Goal: Task Accomplishment & Management: Use online tool/utility

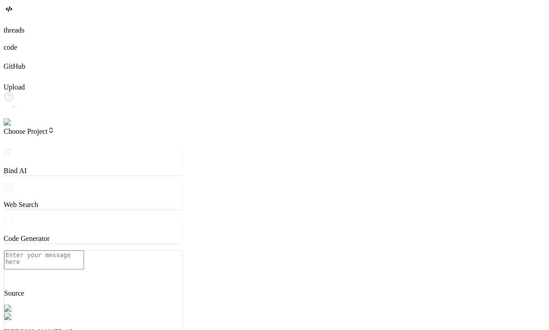
click at [16, 127] on img at bounding box center [16, 122] width 25 height 8
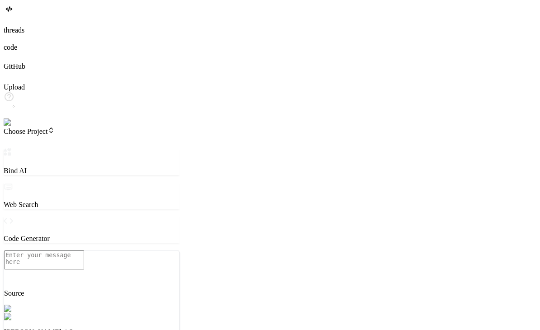
click at [55, 127] on span "Choose Project" at bounding box center [29, 131] width 51 height 8
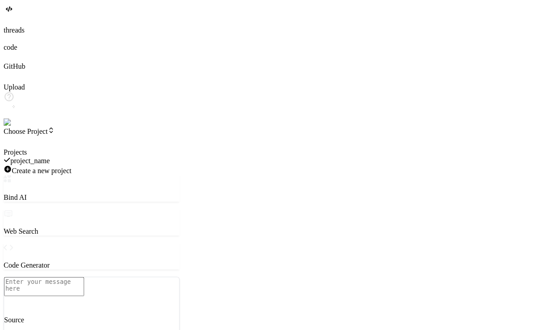
click at [172, 148] on div at bounding box center [92, 148] width 176 height 0
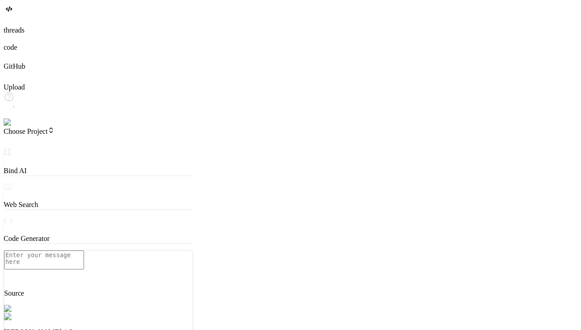
type textarea "x"
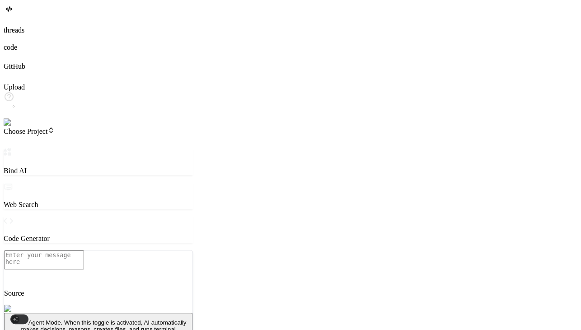
click at [84, 269] on textarea at bounding box center [44, 259] width 80 height 19
paste textarea "Build a simple “To-Do List” web app. It should have a heading “My Tasks”, a tex…"
type textarea "Build a simple “To-Do List” web app. It should have a heading “My Tasks”, a tex…"
type textarea "x"
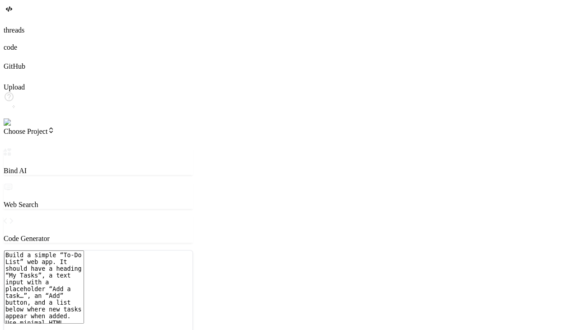
scroll to position [9, 0]
type textarea "Build a simple “To-Do List” web app. It should have a heading “My Tasks”, a tex…"
click at [55, 127] on span "Choose Project" at bounding box center [29, 131] width 51 height 8
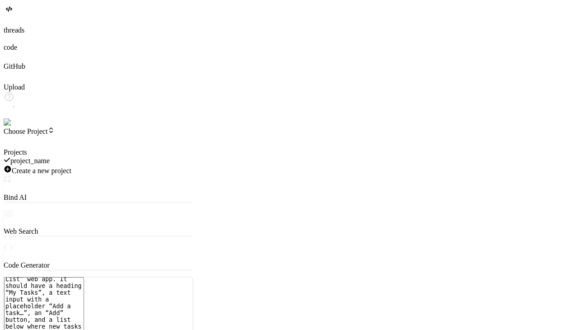
click at [72, 148] on div at bounding box center [98, 148] width 189 height 0
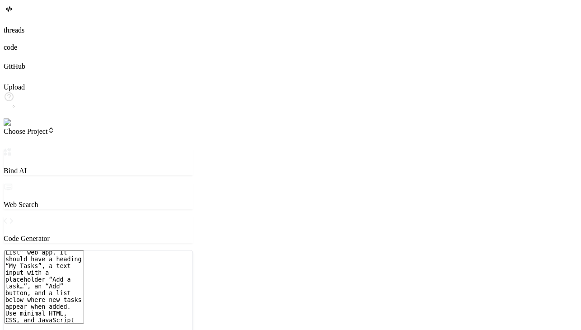
click at [84, 250] on textarea "Build a simple “To-Do List” web app. It should have a heading “My Tasks”, a tex…" at bounding box center [44, 286] width 80 height 73
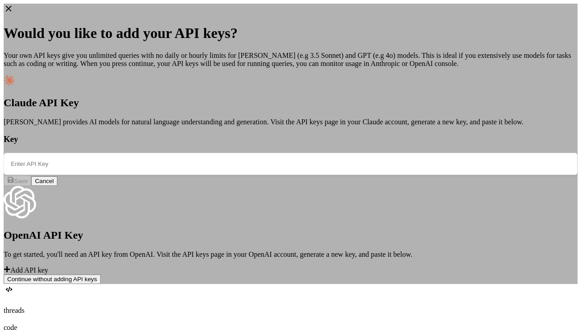
click at [12, 12] on icon at bounding box center [9, 9] width 6 height 6
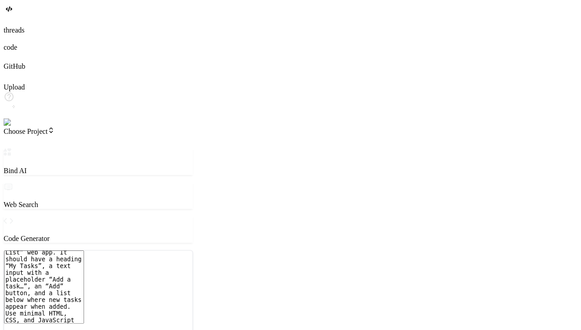
click at [13, 127] on img at bounding box center [18, 122] width 29 height 8
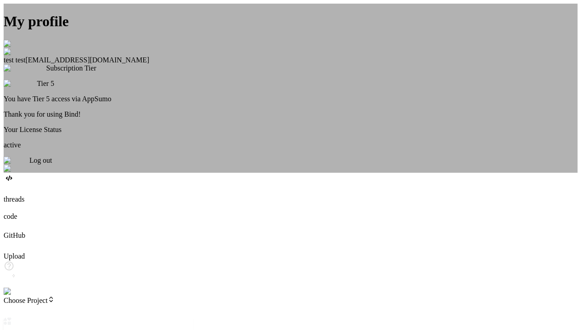
click at [52, 164] on span "Log out" at bounding box center [40, 160] width 23 height 8
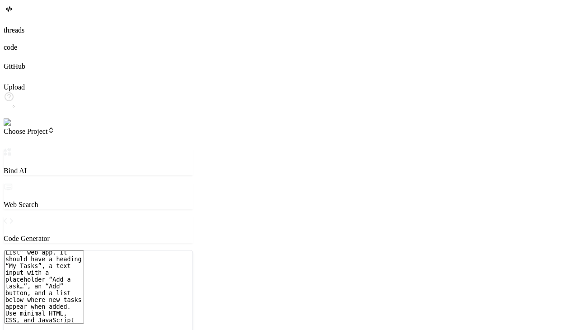
click at [10, 127] on img at bounding box center [16, 122] width 25 height 8
click at [15, 127] on img at bounding box center [18, 122] width 29 height 8
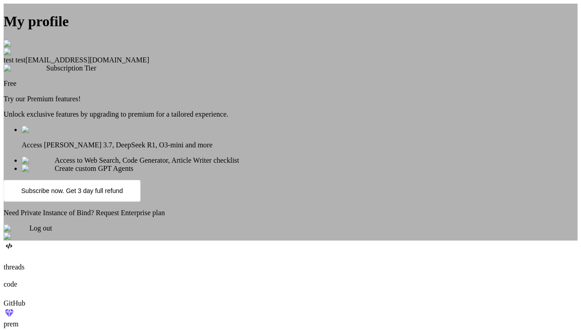
click at [123, 194] on p "Subscribe now. Get 3 day full refund" at bounding box center [72, 190] width 102 height 7
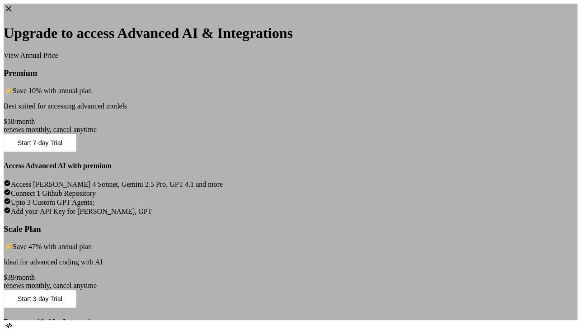
type textarea "x"
click at [76, 290] on button "Start 3-day Trial" at bounding box center [40, 299] width 73 height 18
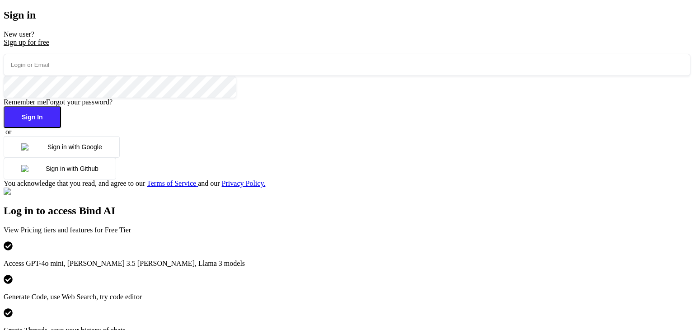
click at [198, 76] on input "email" at bounding box center [347, 65] width 687 height 22
type input "[EMAIL_ADDRESS][DOMAIN_NAME]"
click at [61, 128] on button "Sign In" at bounding box center [32, 117] width 57 height 22
click at [237, 76] on input "email" at bounding box center [347, 65] width 687 height 22
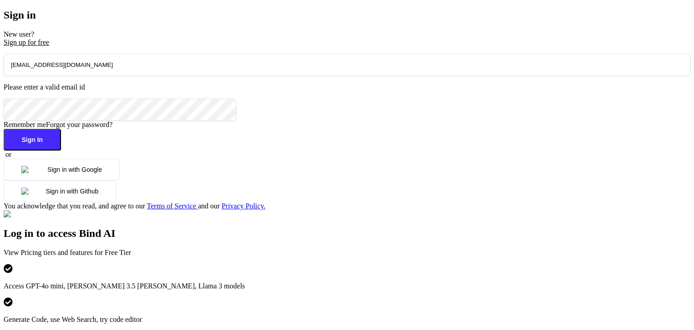
type input "testbindtest125@mailinator.com"
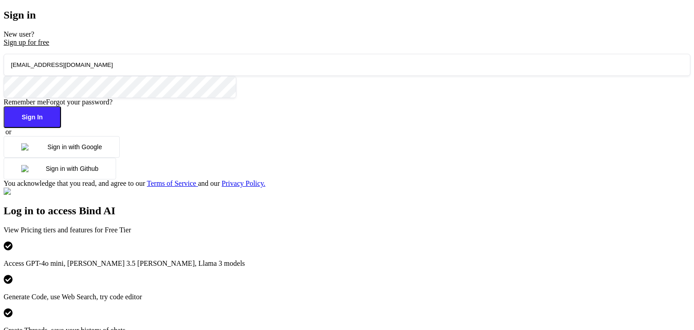
click at [61, 128] on button "Sign In" at bounding box center [32, 117] width 57 height 22
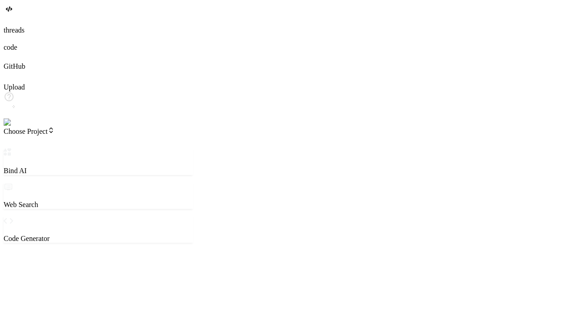
type textarea "x"
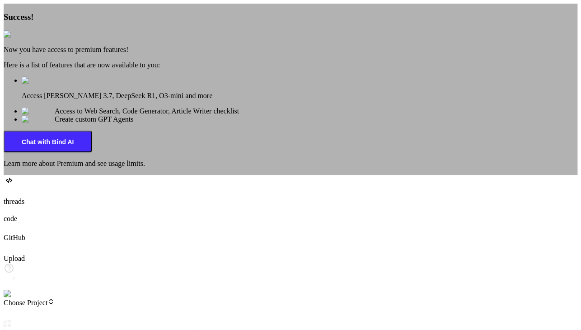
type textarea "x"
click at [12, 175] on div "Success! Now you have access to premium features! Here is a list of features th…" at bounding box center [291, 89] width 574 height 171
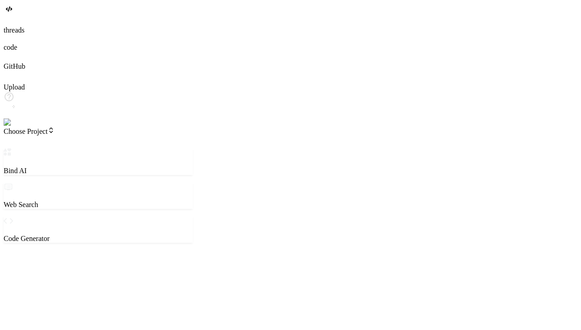
click at [12, 127] on img at bounding box center [18, 122] width 29 height 8
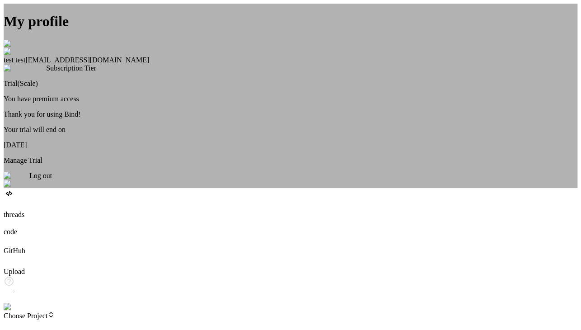
click at [26, 48] on img at bounding box center [15, 44] width 22 height 8
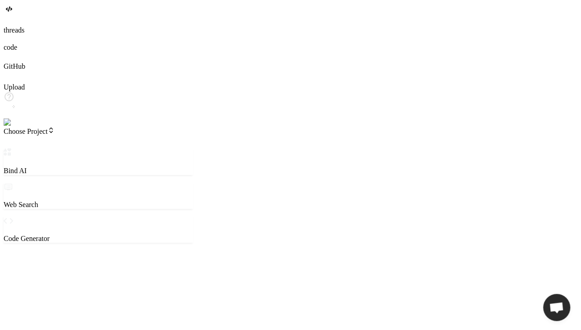
click at [84, 269] on textarea at bounding box center [44, 259] width 80 height 19
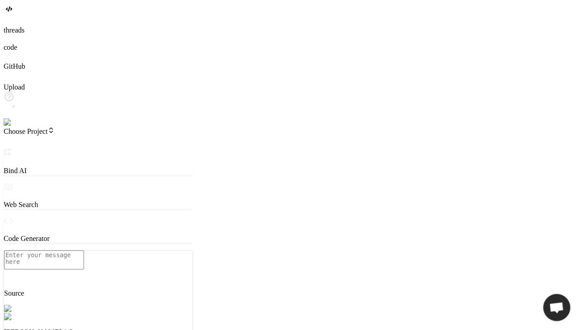
type textarea "x"
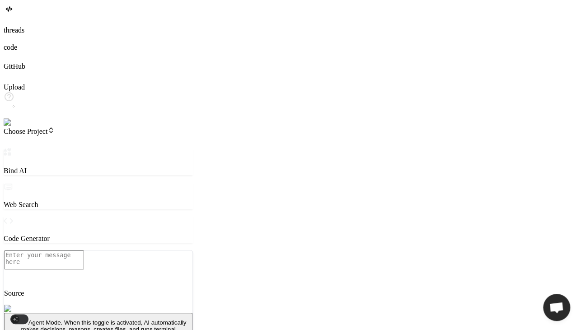
click at [84, 269] on textarea at bounding box center [44, 259] width 80 height 19
click at [55, 127] on span "Choose Project" at bounding box center [29, 131] width 51 height 8
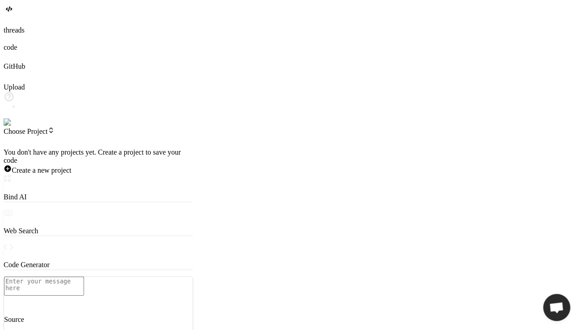
click at [80, 148] on div at bounding box center [98, 148] width 189 height 0
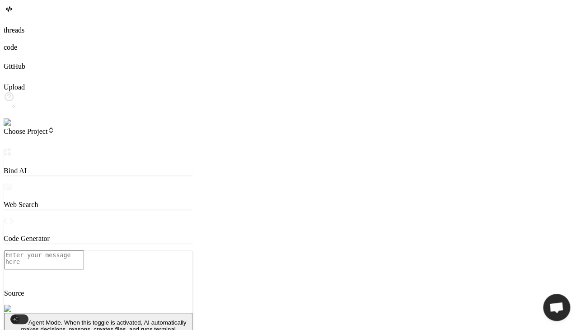
click at [55, 127] on icon at bounding box center [50, 130] width 7 height 7
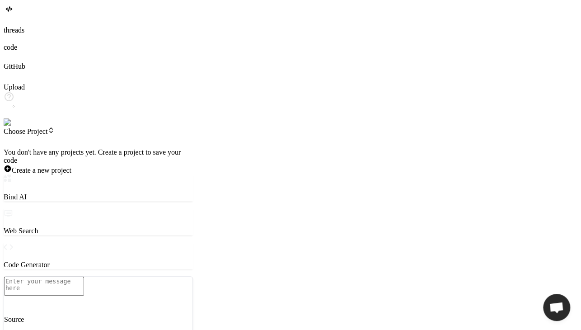
click at [82, 148] on div at bounding box center [98, 148] width 189 height 0
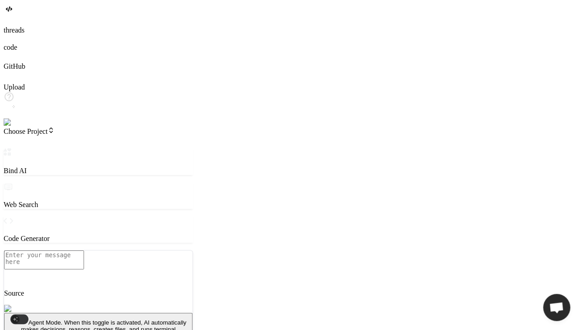
click at [84, 268] on textarea at bounding box center [44, 259] width 80 height 19
paste textarea "Build a simple “To-Do List” web app. It should have a heading “My Tasks”, a tex…"
type textarea "x"
type textarea "Build a simple “To-Do List” web app. It should have a heading “My Tasks”, a tex…"
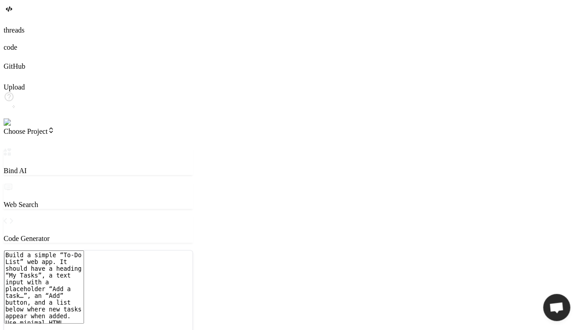
scroll to position [9, 0]
type textarea "x"
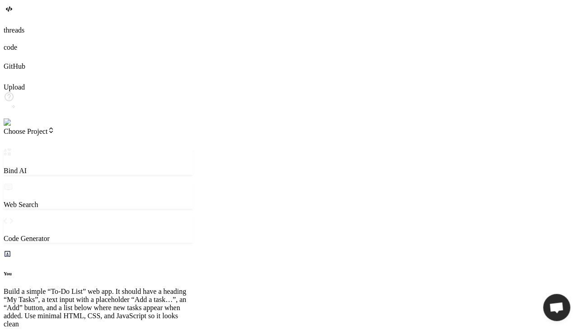
scroll to position [0, 0]
click at [9, 24] on icon at bounding box center [8, 20] width 8 height 8
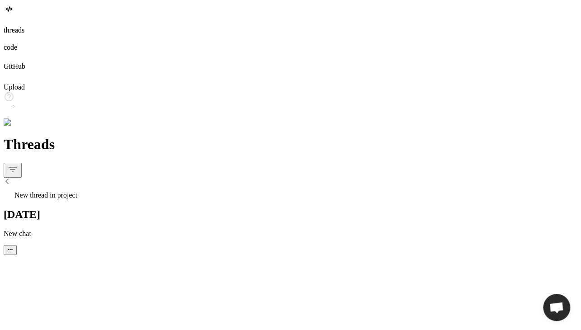
click at [133, 163] on div at bounding box center [291, 175] width 574 height 24
click at [11, 178] on icon at bounding box center [7, 181] width 7 height 7
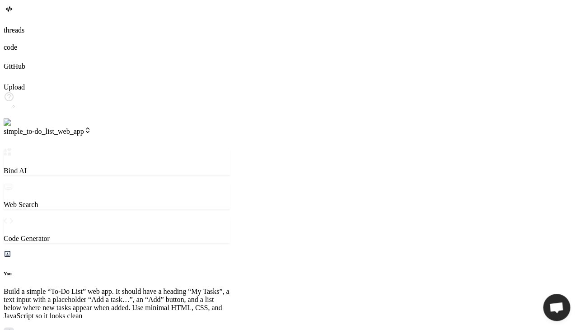
type textarea "x"
type textarea "<!-- Tasks will be added here --> </ul> </div> <script src="script.js"></script…"
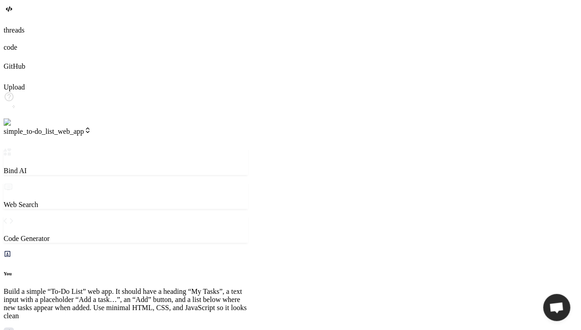
drag, startPoint x: 209, startPoint y: 47, endPoint x: 248, endPoint y: 48, distance: 38.9
click at [248, 148] on div "Bind AI Web Search Created with Pixso. Code Generator You Build a simple “To-Do…" at bounding box center [126, 302] width 244 height 308
type textarea "x"
type textarea "border-bottom: none; } #taskList li:nth-child(odd) { background-color: #fefefe;…"
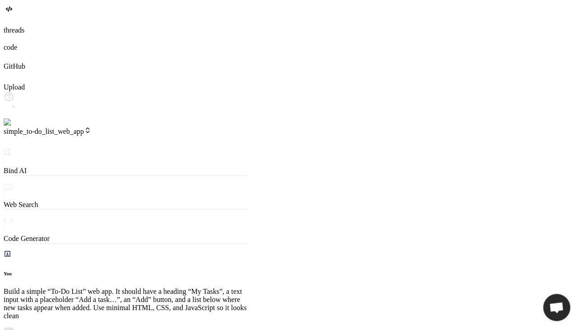
type textarea "x"
type textarea "} });"
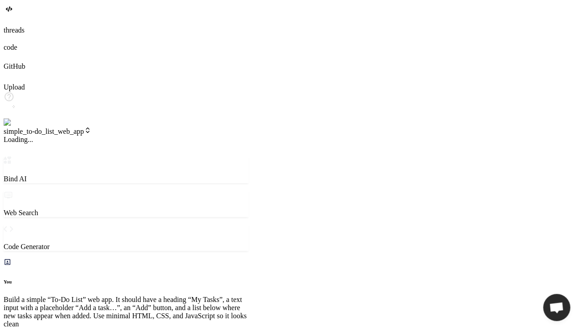
scroll to position [83, 0]
click at [17, 136] on span "v1" at bounding box center [11, 140] width 14 height 8
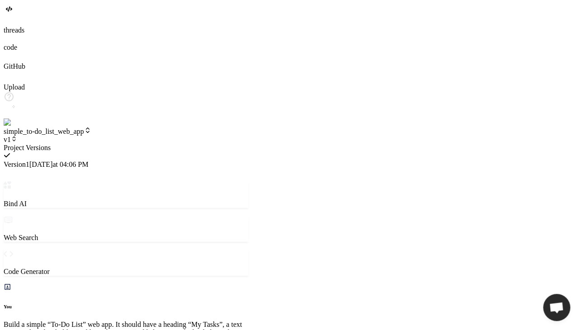
click at [146, 144] on div at bounding box center [126, 144] width 245 height 0
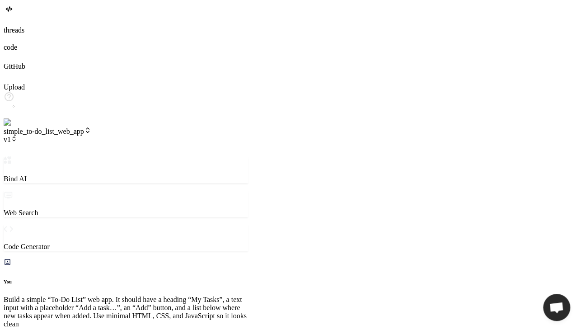
scroll to position [442, 0]
paste textarea "Update the design by giving the heading a purple color and making the “Add” but…"
type textarea "x"
type textarea "Update the design by giving the heading a purple color and making the “Add” but…"
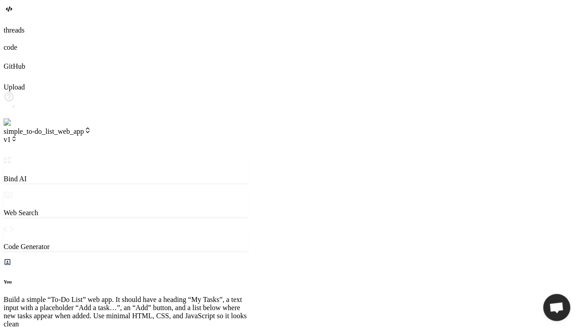
type textarea "x"
type textarea "} #taskList li:last-child { border-bottom: none; } #taskList li:nth-child(odd) …"
type textarea "x"
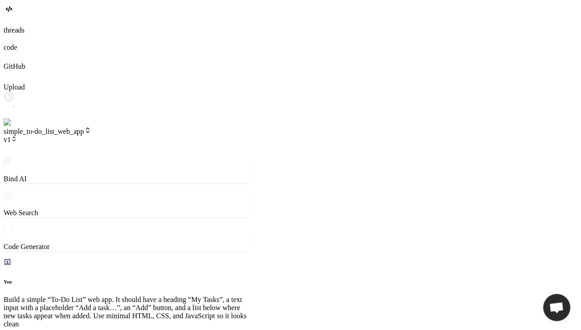
scroll to position [305, 0]
click at [17, 136] on span "v2" at bounding box center [11, 140] width 14 height 8
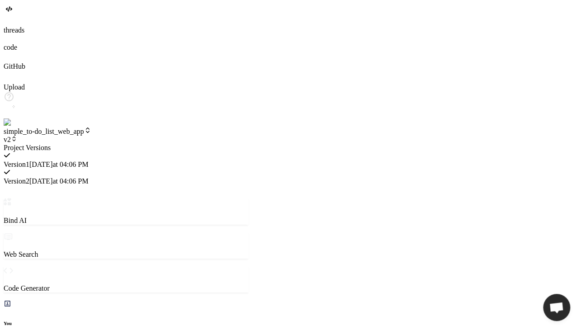
click at [103, 144] on div at bounding box center [126, 144] width 245 height 0
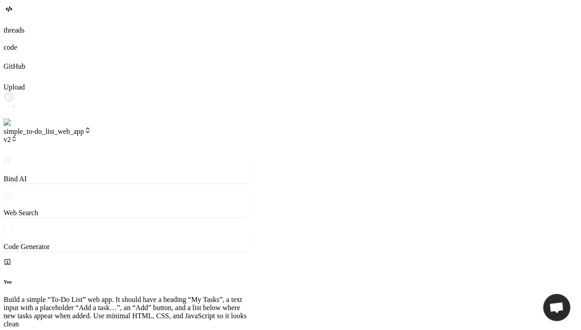
paste textarea "Add a “Clear All” button below the task list that removes all tasks when clicke…"
type textarea "x"
type textarea "Add a “Clear All” button below the task list that removes all tasks when clicke…"
type textarea "x"
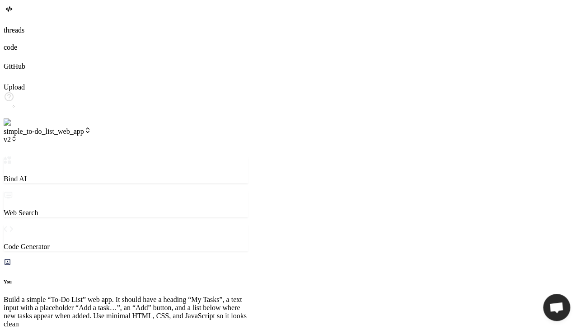
scroll to position [409, 0]
type textarea "x"
type textarea "<!-- Tasks will be added here --> </ul> <button id="clearAllBtn">Clear All</but…"
type textarea "x"
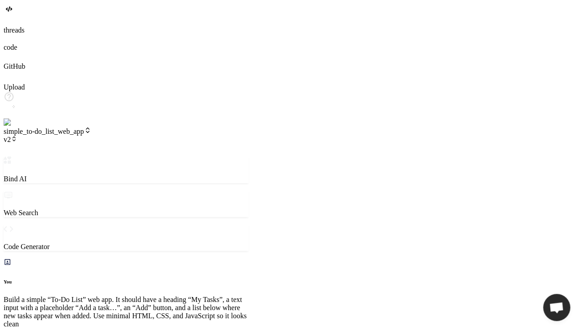
type textarea "}"
type textarea "x"
type textarea "all child elements from the task list } });"
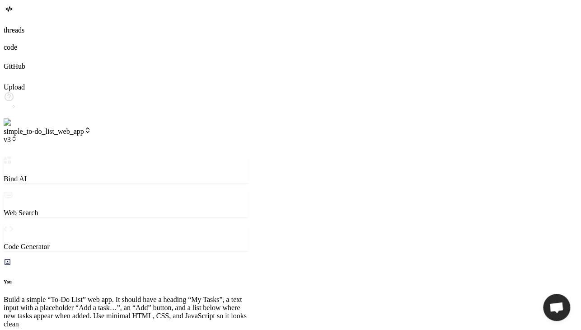
click at [17, 136] on span "v3" at bounding box center [11, 140] width 14 height 8
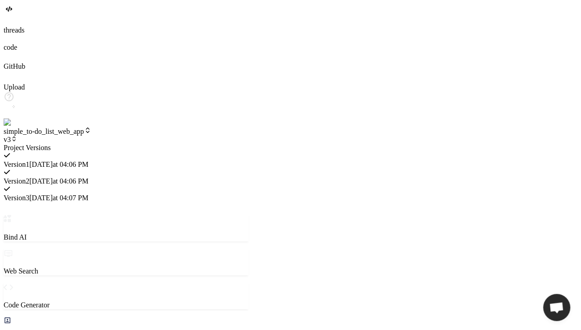
click at [108, 144] on div at bounding box center [126, 144] width 245 height 0
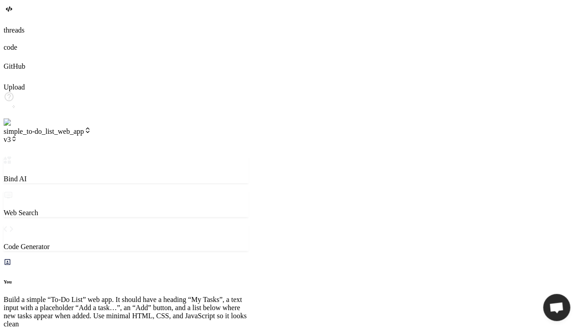
click at [91, 127] on span "simple_to-do_list_web_app" at bounding box center [48, 131] width 88 height 8
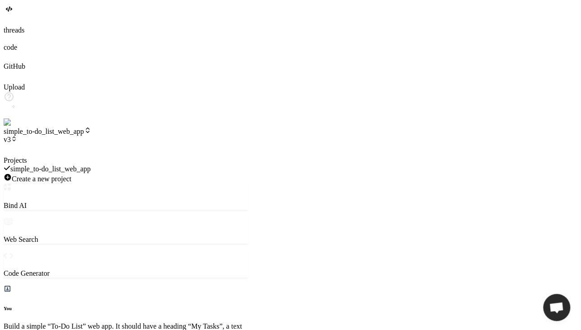
click at [91, 165] on span "simple_to-do_list_web_app" at bounding box center [50, 169] width 80 height 8
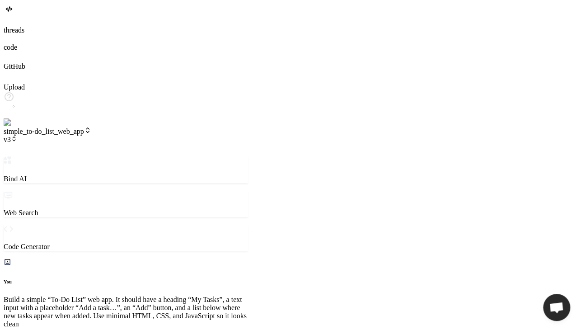
click at [17, 136] on icon at bounding box center [14, 139] width 6 height 6
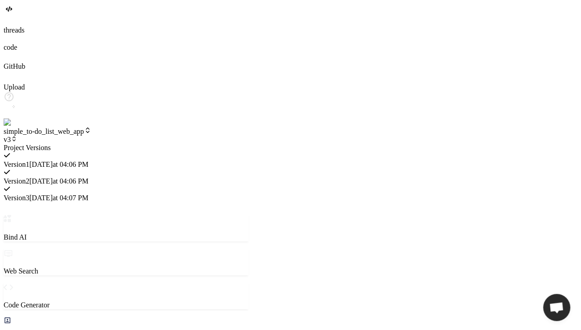
click at [89, 160] on span "9/11/2025 at 04:06 PM" at bounding box center [58, 164] width 59 height 8
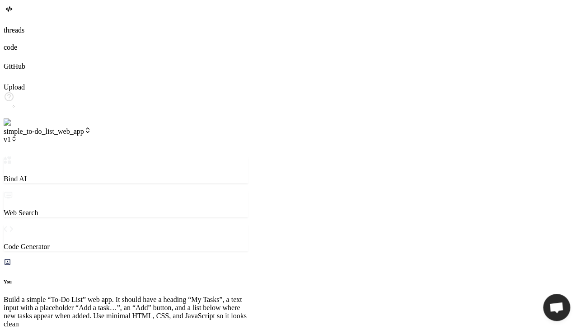
scroll to position [1761, 0]
click at [17, 136] on span "v1" at bounding box center [11, 140] width 14 height 8
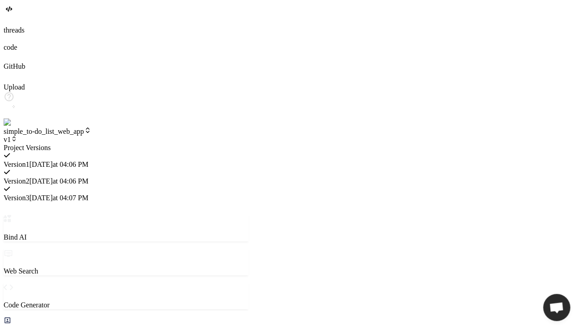
click at [173, 185] on div "Version 3 9/11/2025 at 04:07 PM" at bounding box center [126, 193] width 245 height 17
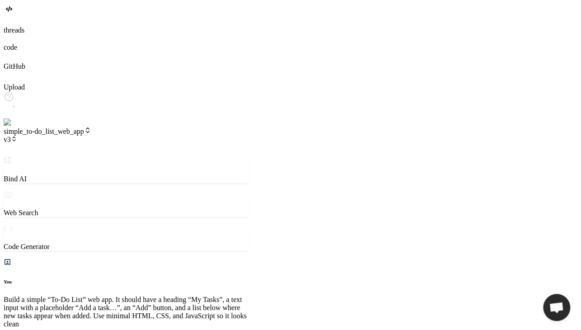
scroll to position [2247, 0]
click at [17, 136] on span "v3" at bounding box center [11, 140] width 14 height 8
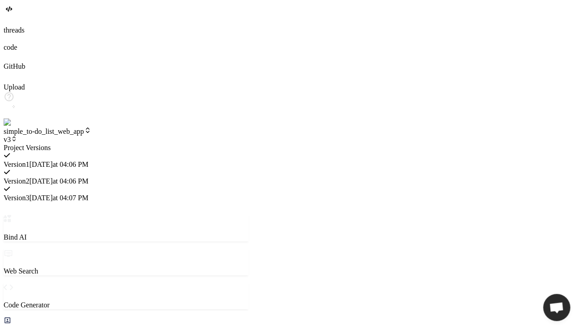
click at [89, 177] on span "9/11/2025 at 04:06 PM" at bounding box center [58, 181] width 59 height 8
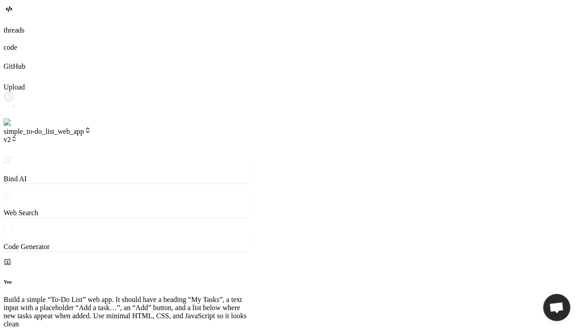
scroll to position [2733, 0]
type textarea "x"
drag, startPoint x: 38, startPoint y: 86, endPoint x: 193, endPoint y: 97, distance: 156.3
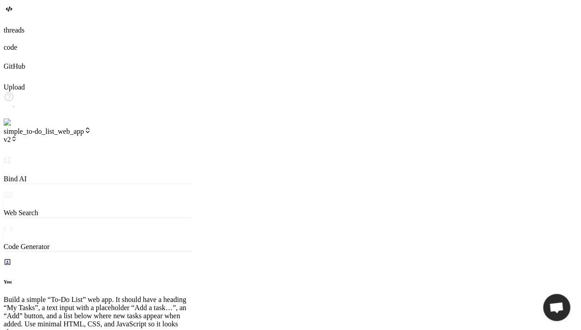
scroll to position [69, 0]
click at [17, 136] on span "v2" at bounding box center [11, 140] width 14 height 8
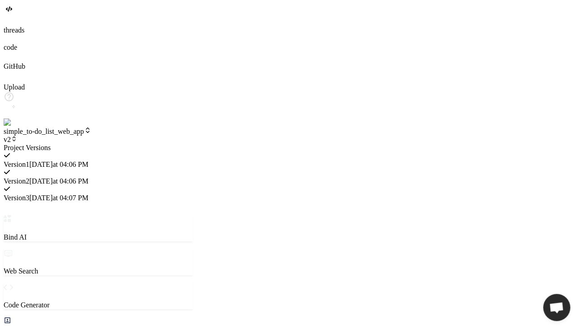
click at [141, 144] on div at bounding box center [98, 144] width 189 height 0
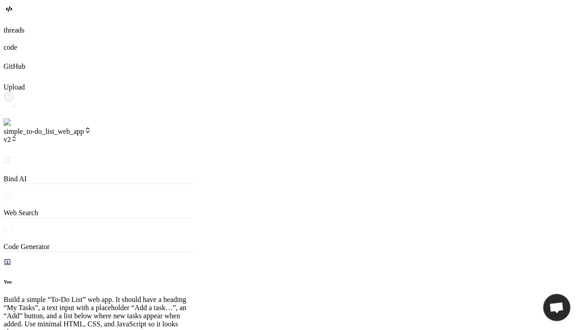
scroll to position [356, 0]
click at [17, 136] on span "v2" at bounding box center [11, 140] width 14 height 8
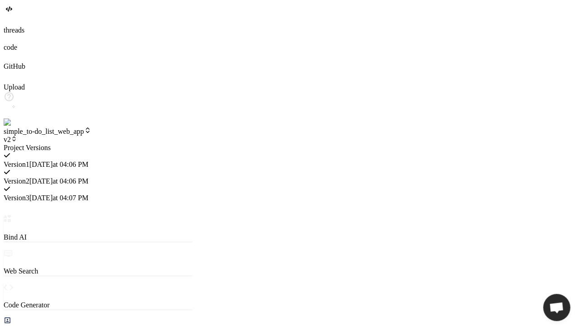
click at [29, 194] on span "Version 3" at bounding box center [17, 198] width 26 height 8
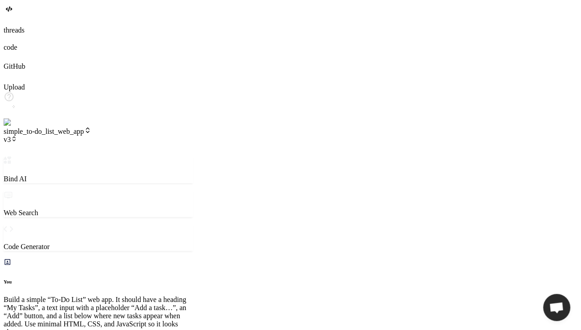
scroll to position [841, 0]
type textarea "x"
click at [17, 136] on span "v3" at bounding box center [11, 140] width 14 height 8
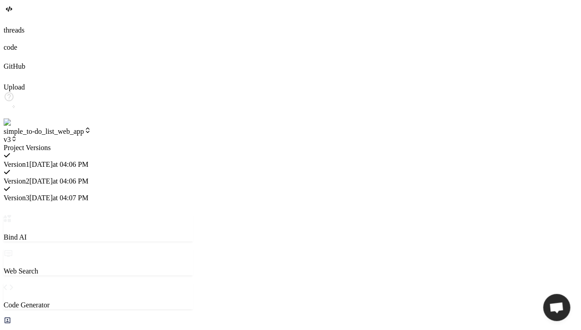
click at [110, 144] on div at bounding box center [98, 144] width 189 height 0
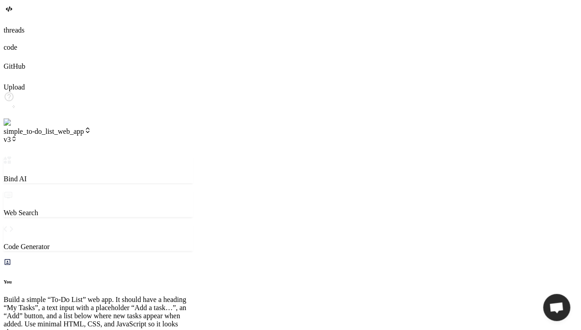
type textarea "x"
type textarea "p"
type textarea "x"
type textarea "pe"
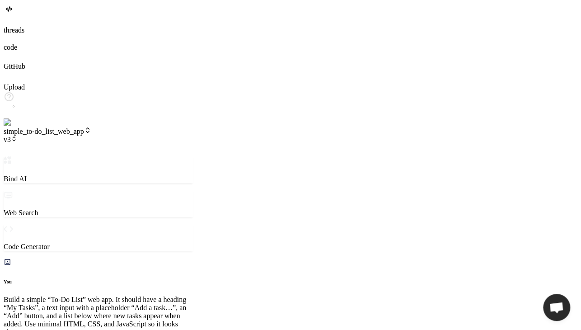
type textarea "x"
type textarea "p"
type textarea "x"
type textarea "pl"
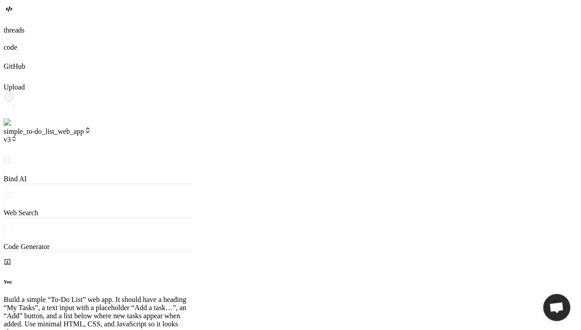
type textarea "x"
type textarea "ple"
type textarea "x"
type textarea "plea"
type textarea "x"
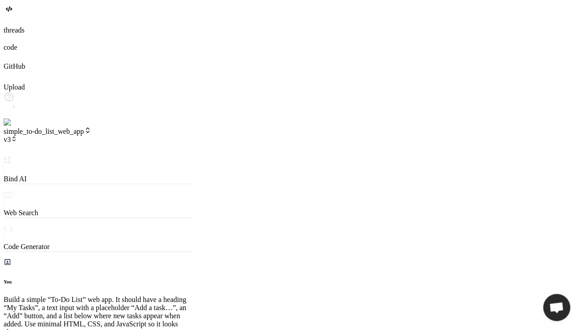
type textarea "pleas"
type textarea "x"
type textarea "please"
type textarea "x"
type textarea "please"
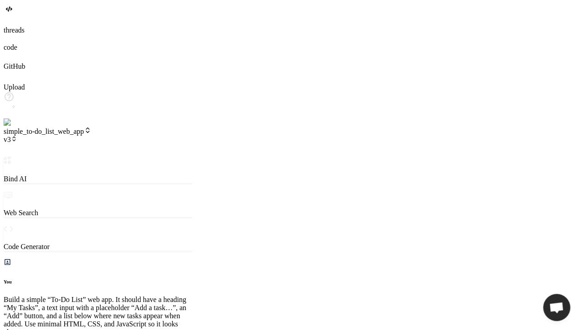
type textarea "x"
type textarea "please a"
type textarea "x"
type textarea "please al"
type textarea "x"
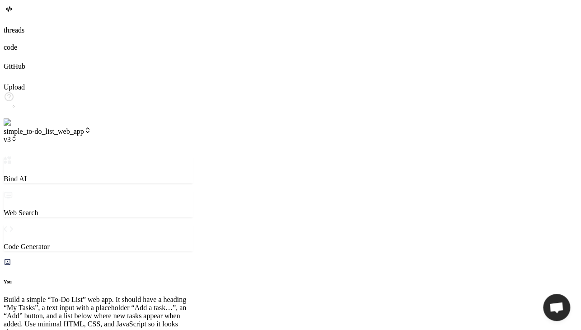
type textarea "please als"
type textarea "x"
type textarea "please also"
type textarea "x"
type textarea "please also"
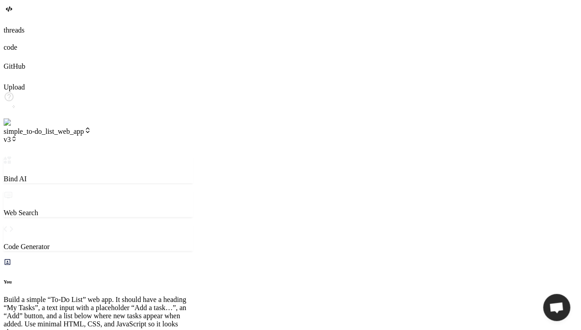
type textarea "x"
type textarea "please also a"
type textarea "x"
type textarea "please also ad"
type textarea "x"
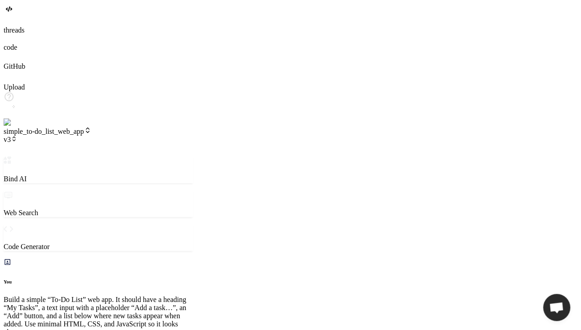
type textarea "please also add"
type textarea "x"
type textarea "please also add"
type textarea "x"
type textarea "please also add d"
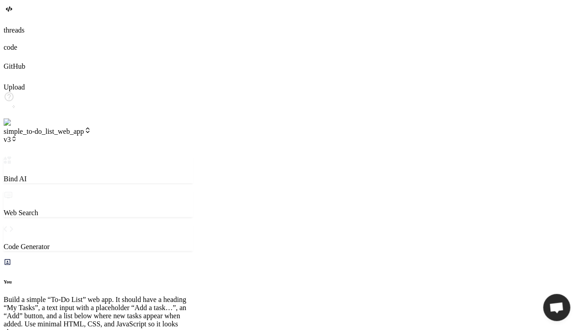
type textarea "x"
type textarea "please also add da"
type textarea "x"
type textarea "please also add dar"
type textarea "x"
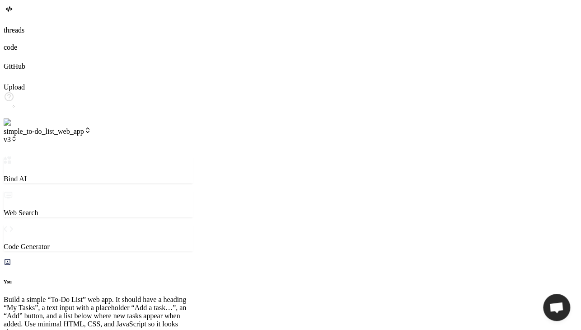
type textarea "please also add dark"
type textarea "x"
type textarea "please also add dark"
type textarea "x"
type textarea "please also add dark m"
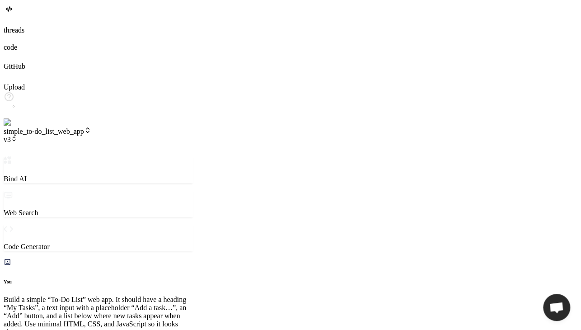
type textarea "x"
type textarea "please also add dark mo"
type textarea "x"
type textarea "please also add dark mod"
type textarea "x"
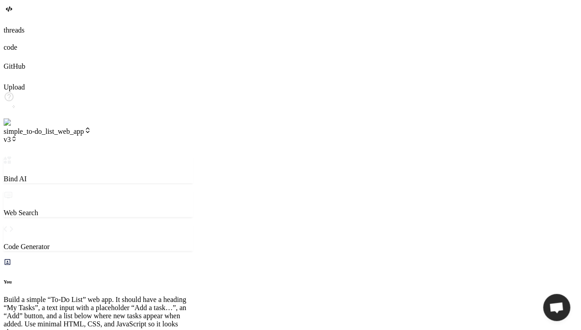
type textarea "please also add dark mode"
type textarea "x"
type textarea "}"
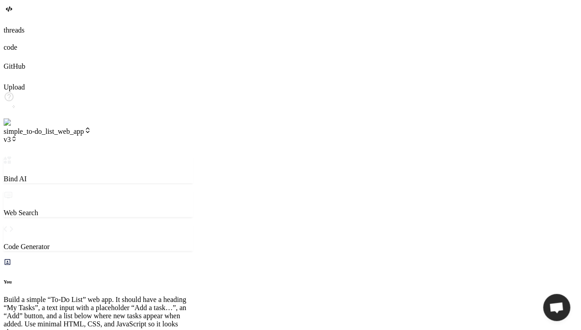
type textarea "x"
type textarea "'☀️' : '🌙'; } });"
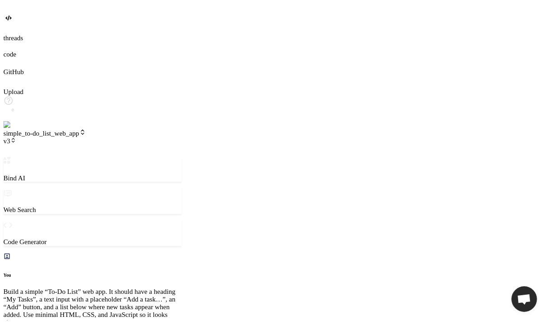
scroll to position [676, 0]
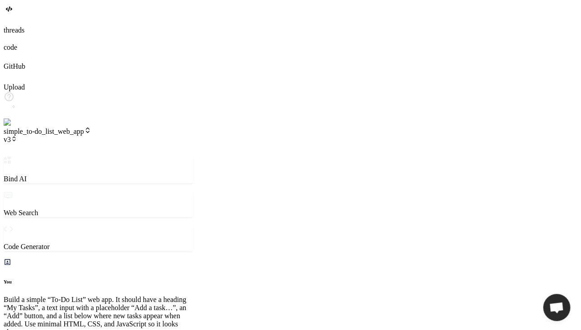
type textarea "x"
type textarea "function updateThemeIcon(theme) { themeToggle.textContent = theme === 'dark' ? …"
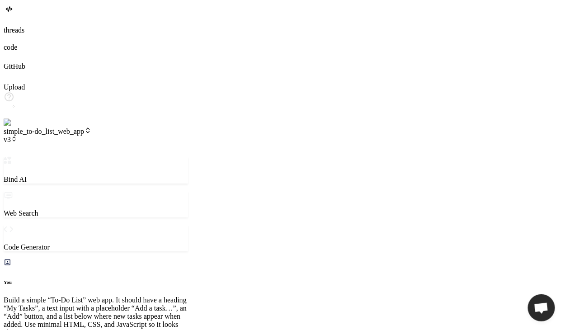
type textarea "x"
type textarea "function updateThemeIcon(theme) { themeToggle.textContent = theme === 'dark' ? …"
type textarea "x"
type textarea "} function updateThemeIcon(theme) { themeToggle.textContent = theme === 'dark' …"
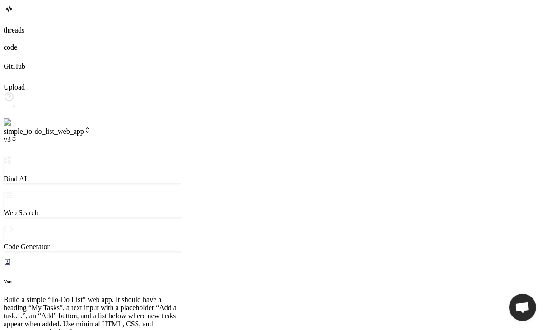
type textarea "x"
type textarea "updateThemeIcon(newTheme); } function updateThemeIcon(theme) { themeToggle.text…"
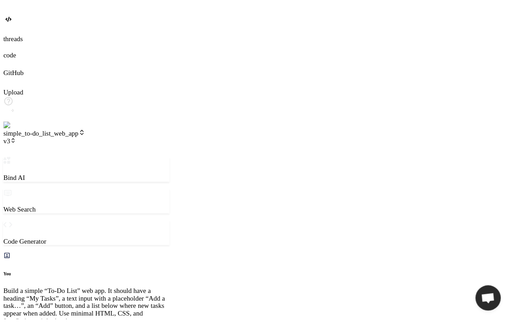
scroll to position [824, 0]
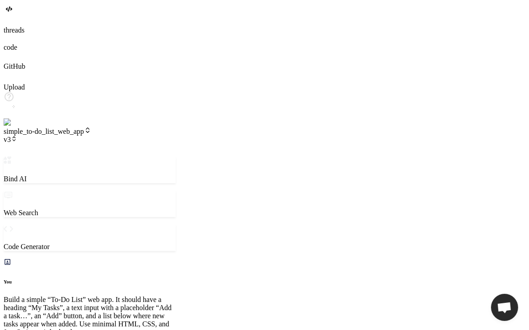
type textarea "x"
type textarea "});"
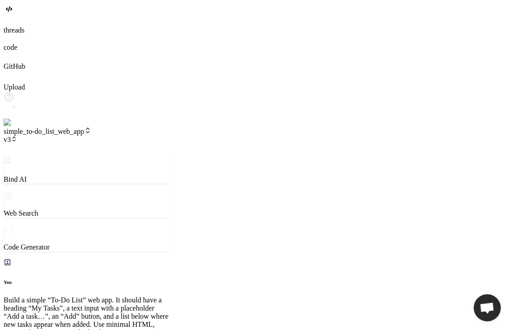
type textarea "x"
type textarea "} });"
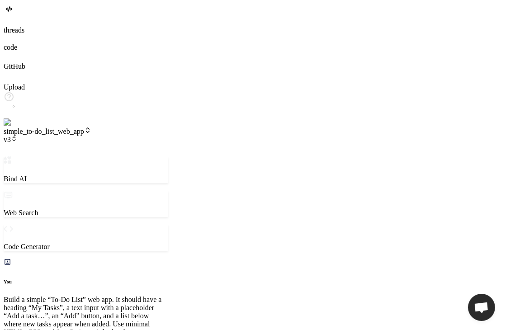
type textarea "x"
type textarea "=== 'dark' ? '☀️' : '🌙'; } });"
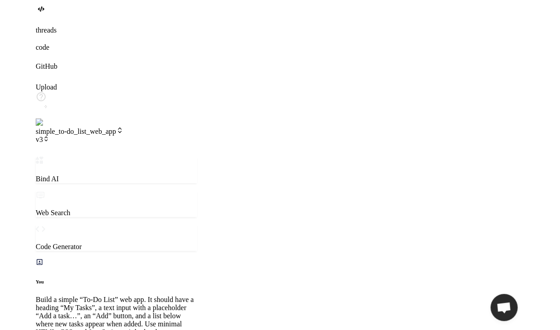
scroll to position [717, 0]
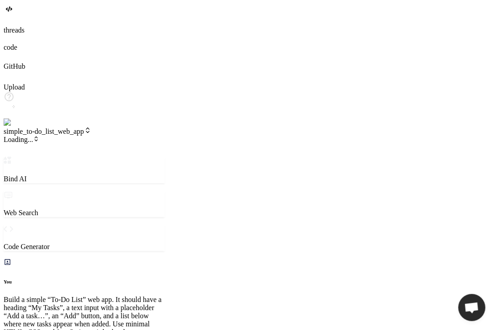
type textarea "x"
type textarea "} });"
type textarea "x"
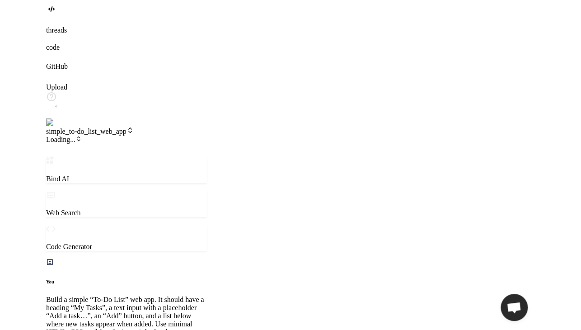
scroll to position [676, 0]
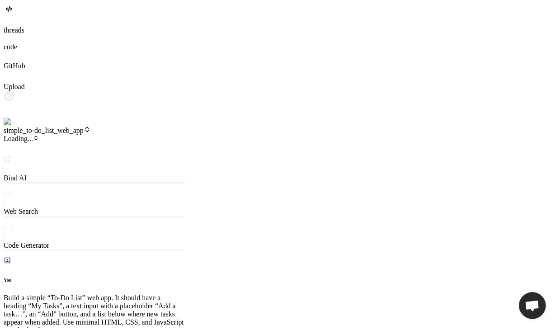
type textarea "x"
type textarea "function updateThemeIcon(theme) { themeToggle.textContent = theme === 'dark' ? …"
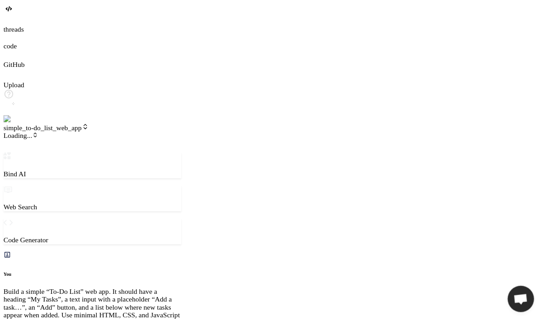
type textarea "x"
type textarea "'☀️' : '🌙'; } });"
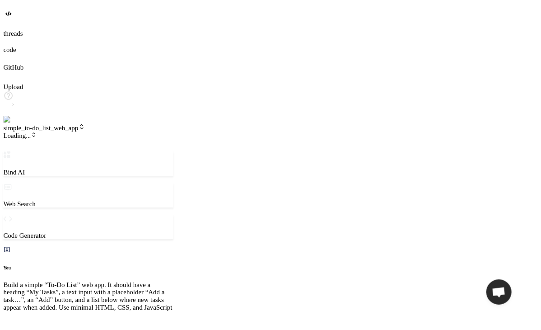
scroll to position [772, 0]
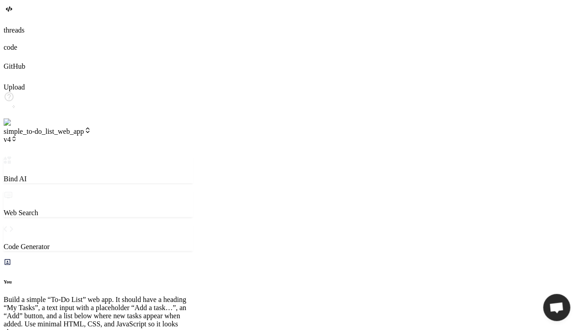
click at [17, 136] on span "v4" at bounding box center [11, 140] width 14 height 8
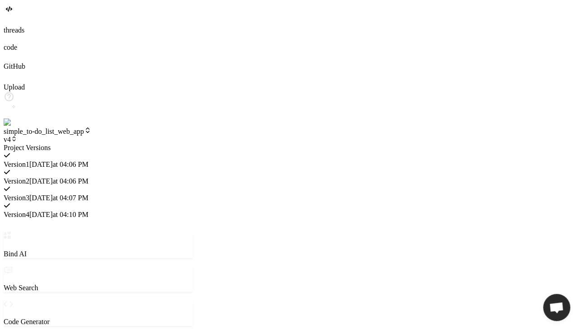
click at [89, 194] on span "[DATE] 04:07 PM" at bounding box center [58, 198] width 59 height 8
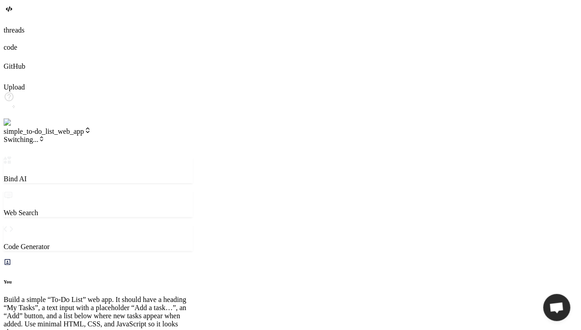
type textarea "x"
type textarea "function updateThemeIcon(theme) { themeToggle.textContent = theme === 'dark' ? …"
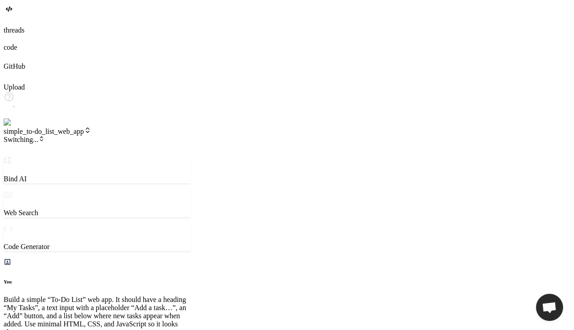
type textarea "x"
type textarea "function updateThemeIcon(theme) { themeToggle.textContent = theme === 'dark' ? …"
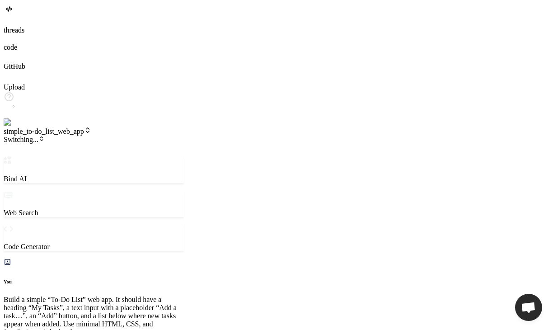
type textarea "x"
type textarea "} function updateThemeIcon(theme) { themeToggle.textContent = theme === 'dark' …"
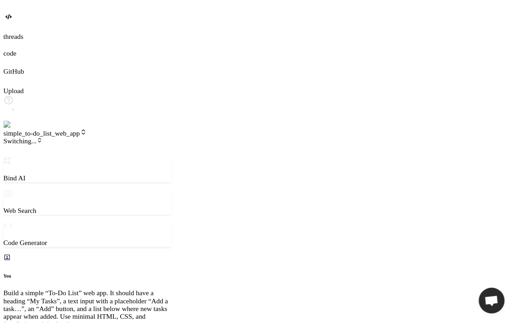
scroll to position [824, 0]
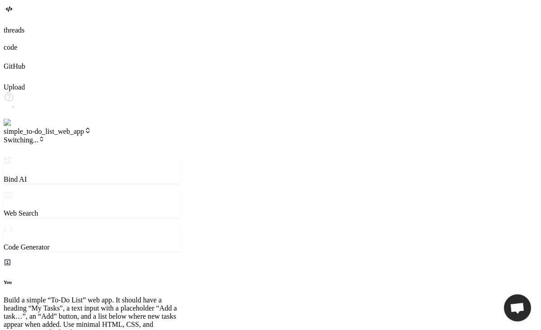
type textarea "x"
type textarea "updateThemeIcon(newTheme); } function updateThemeIcon(theme) { themeToggle.text…"
type textarea "x"
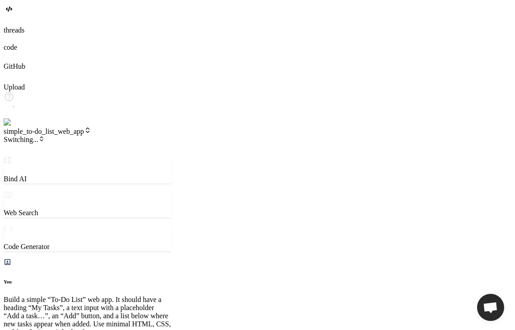
type textarea "x"
type textarea "});"
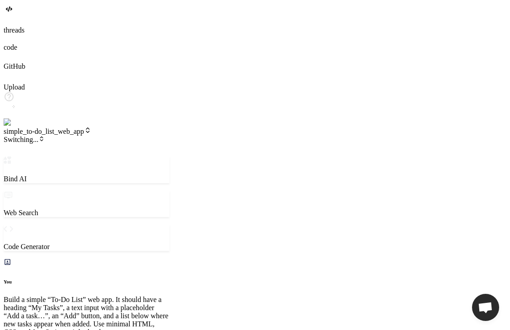
type textarea "x"
type textarea "} });"
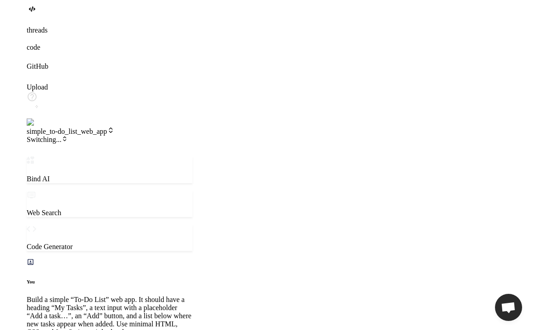
scroll to position [707, 0]
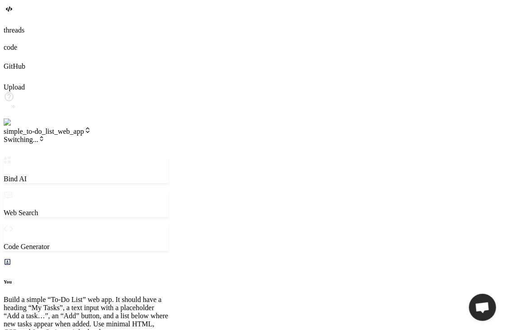
type textarea "x"
type textarea "=== 'dark' ? '☀️' : '🌙'; } });"
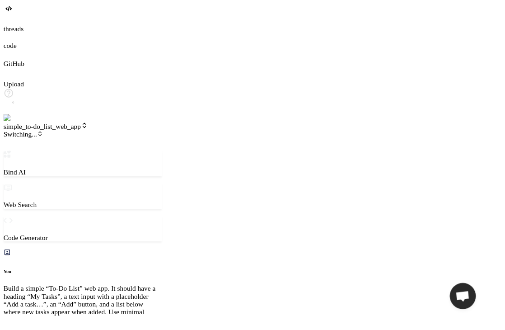
type textarea "x"
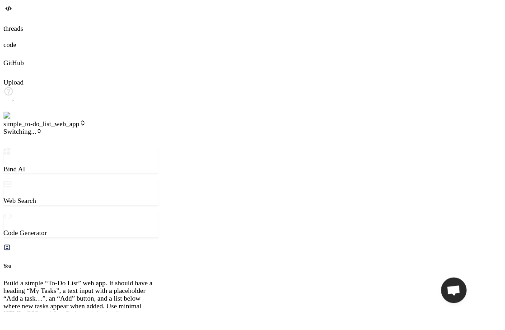
type textarea "x"
type textarea "updateThemeIcon(newTheme); } function updateThemeIcon(theme) { themeToggle.text…"
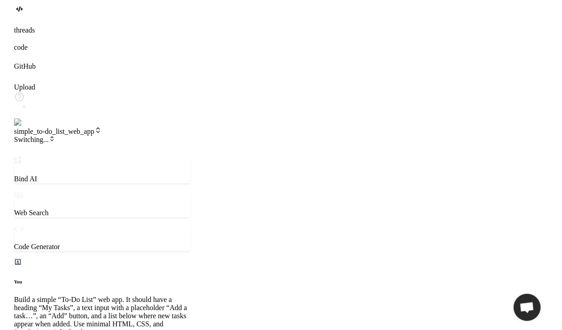
scroll to position [676, 0]
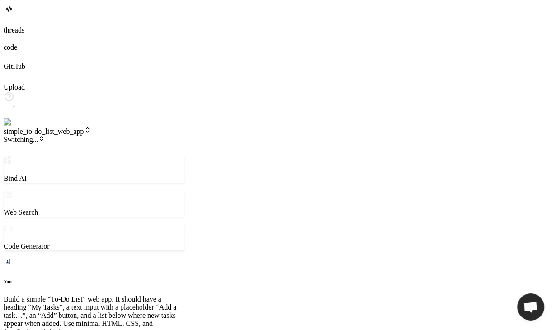
type textarea "x"
type textarea "function updateThemeIcon(theme) { themeToggle.textContent = theme === 'dark' ? …"
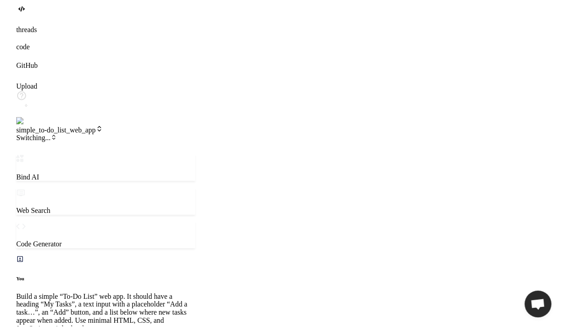
scroll to position [772, 0]
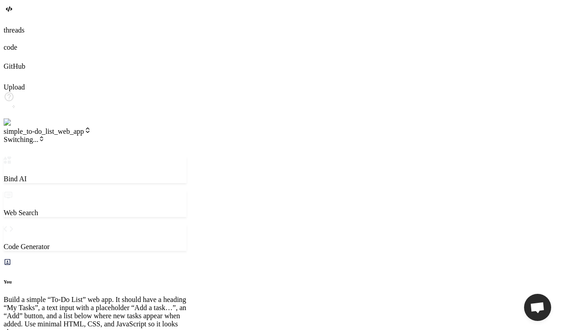
type textarea "x"
type textarea "function updateThemeIcon(theme) { themeToggle.textContent = theme === 'dark' ? …"
type textarea "x"
type textarea "'☀️' : '🌙'; } });"
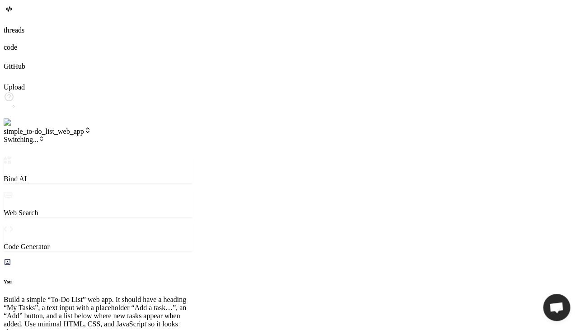
click at [45, 136] on span "Switching..." at bounding box center [24, 140] width 41 height 8
type textarea "x"
